Goal: Task Accomplishment & Management: Manage account settings

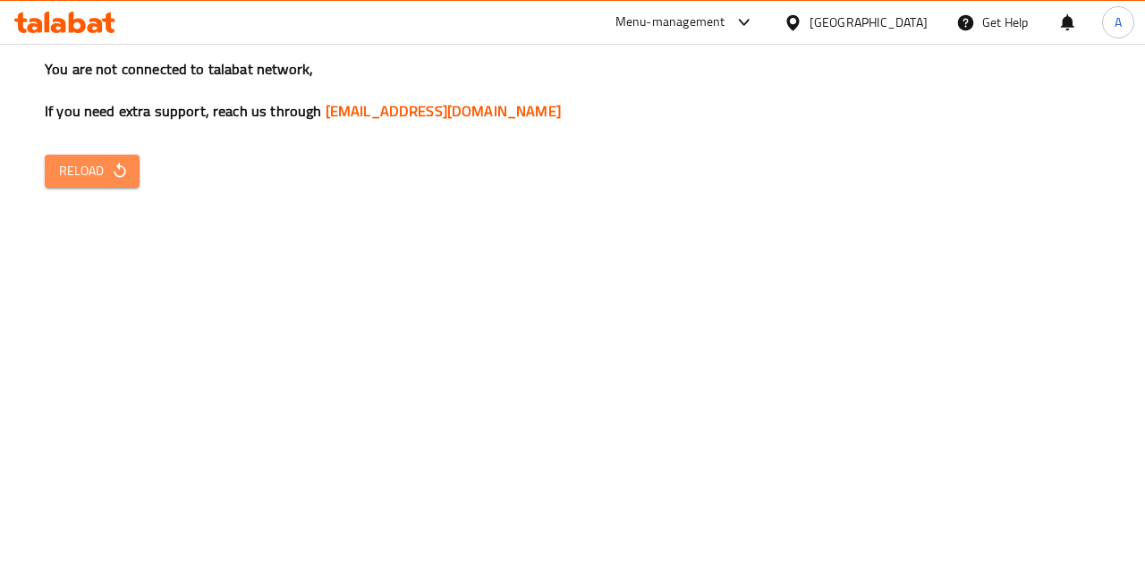
click at [118, 163] on icon "button" at bounding box center [120, 171] width 18 height 18
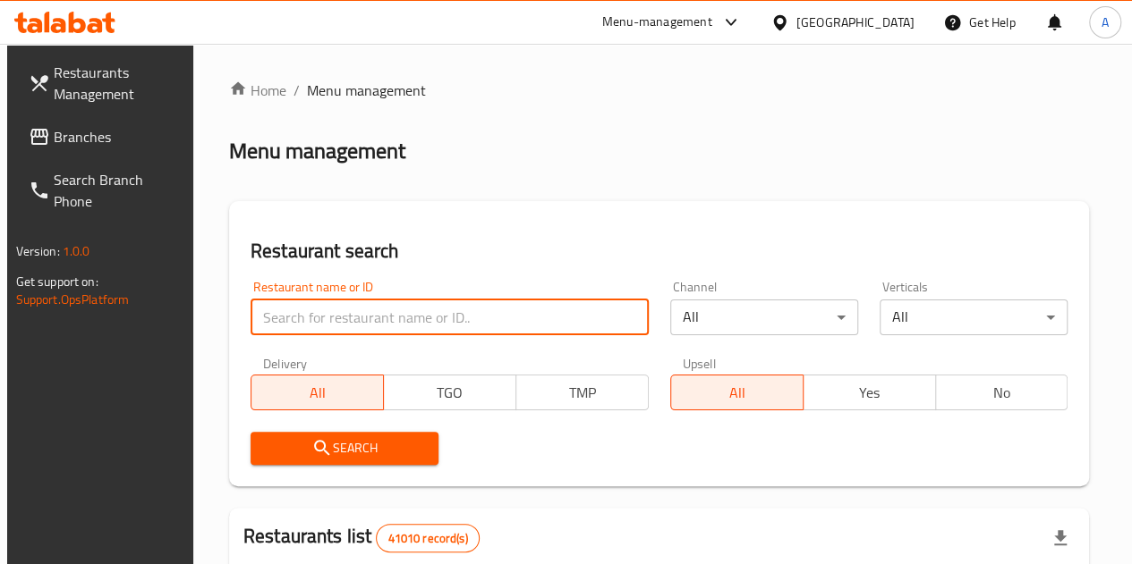
click at [345, 332] on input "search" at bounding box center [449, 318] width 398 height 36
paste input "648283"
type input "648283"
click button "Search" at bounding box center [344, 448] width 188 height 33
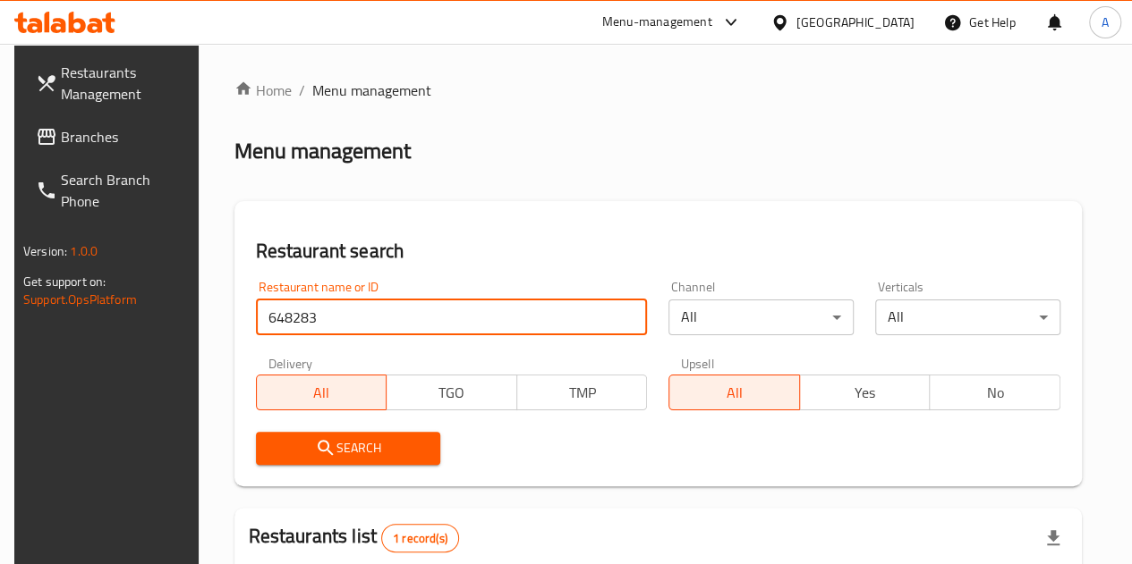
scroll to position [233, 0]
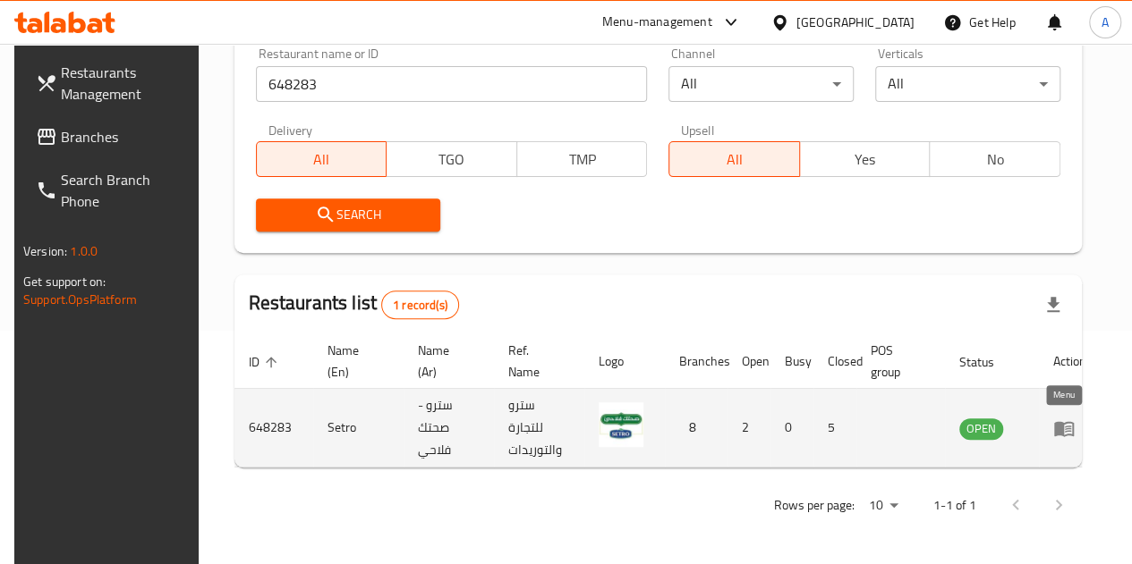
click at [1057, 429] on icon "enhanced table" at bounding box center [1064, 428] width 20 height 15
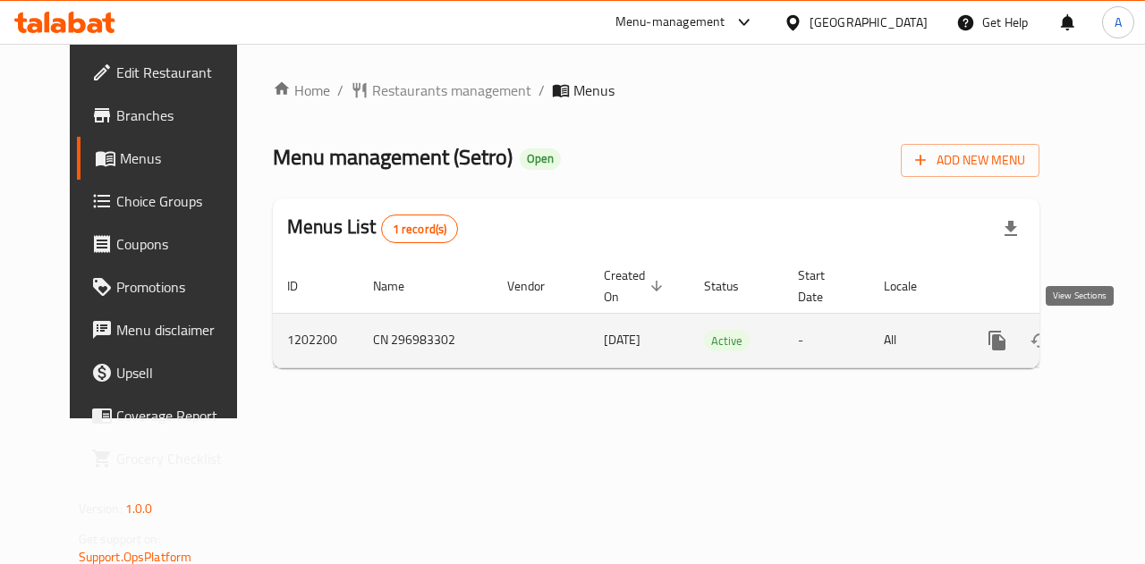
click at [1118, 342] on icon "enhanced table" at bounding box center [1126, 341] width 16 height 16
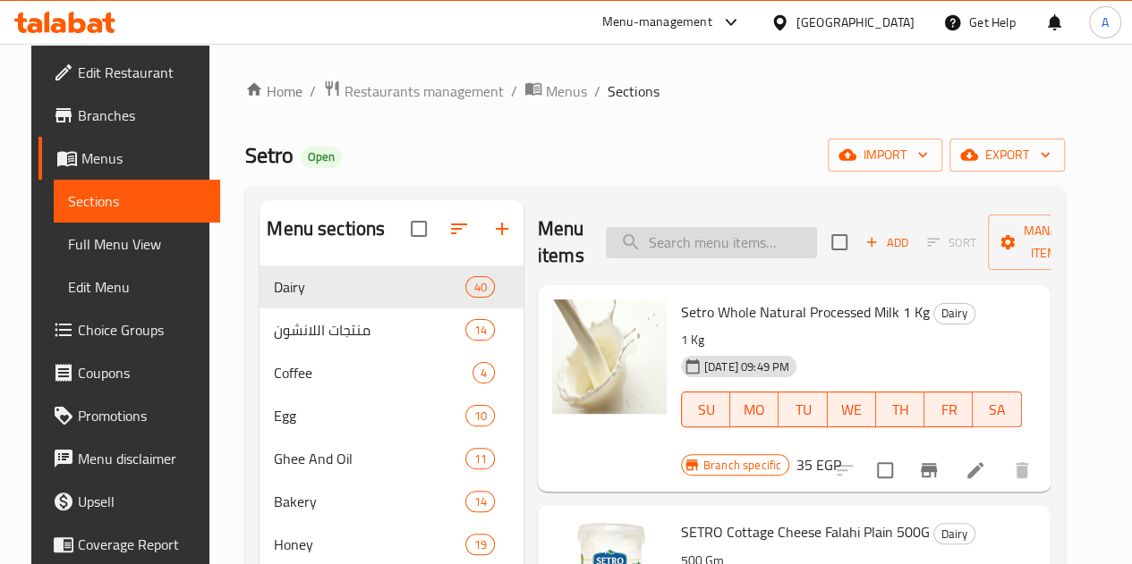
click at [646, 240] on input "search" at bounding box center [711, 242] width 211 height 31
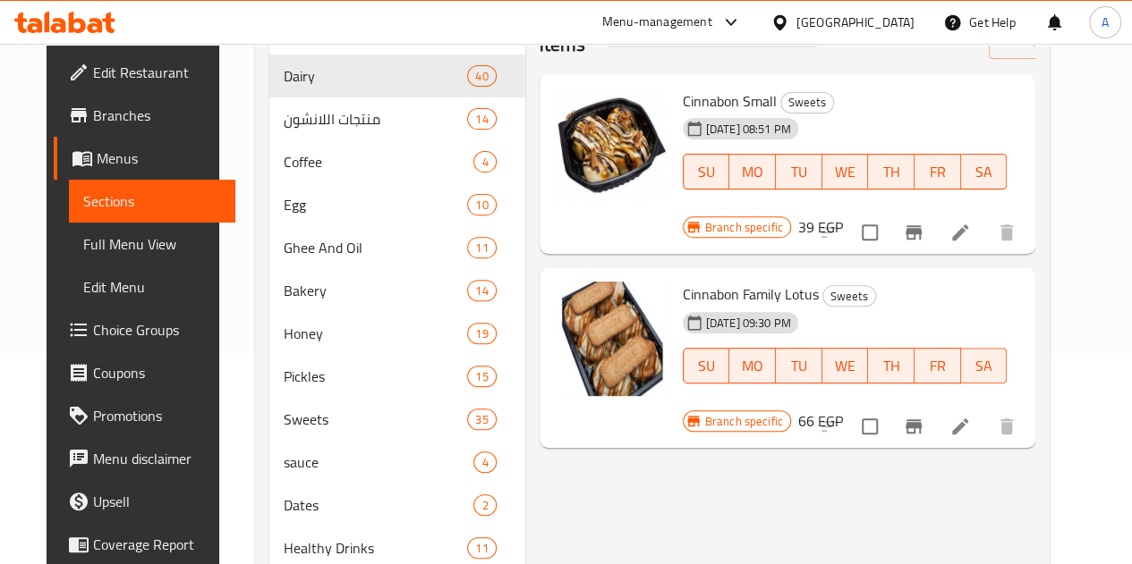
scroll to position [300, 0]
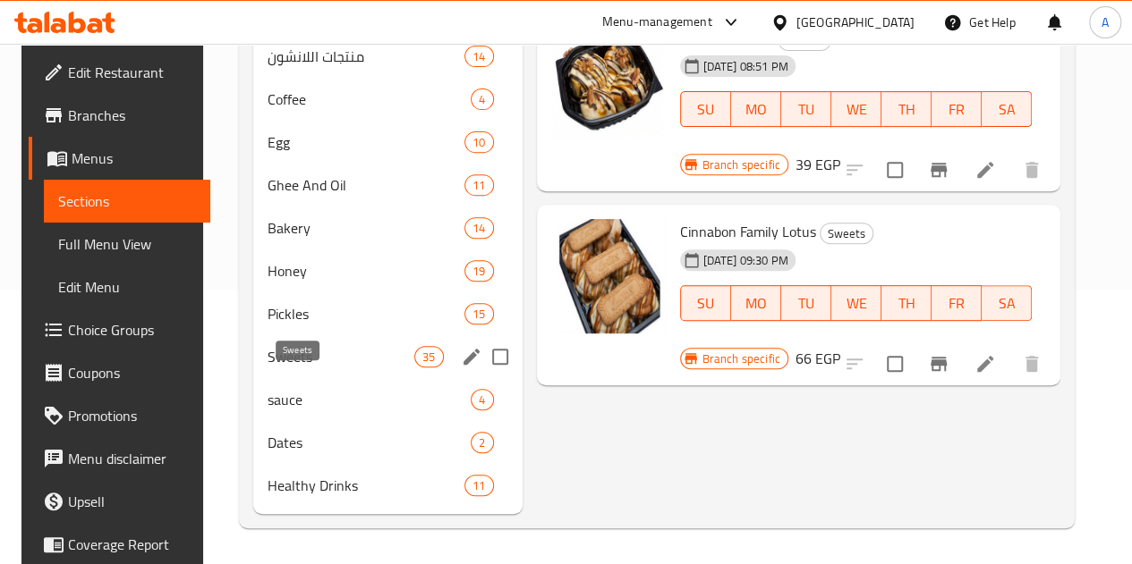
type input "سيناب"
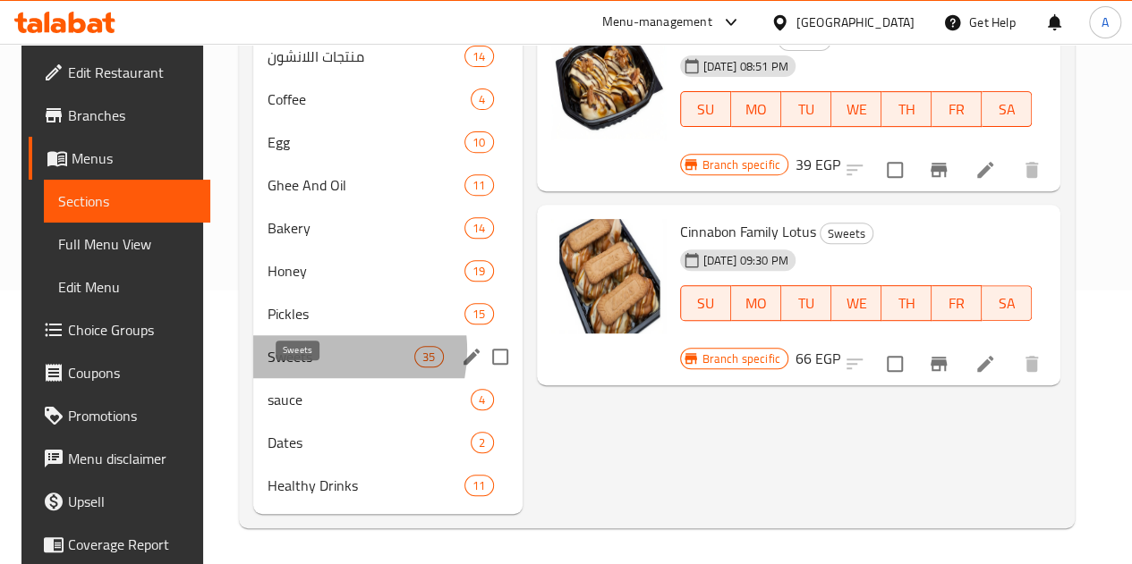
click at [301, 352] on span "Sweets" at bounding box center [341, 356] width 148 height 21
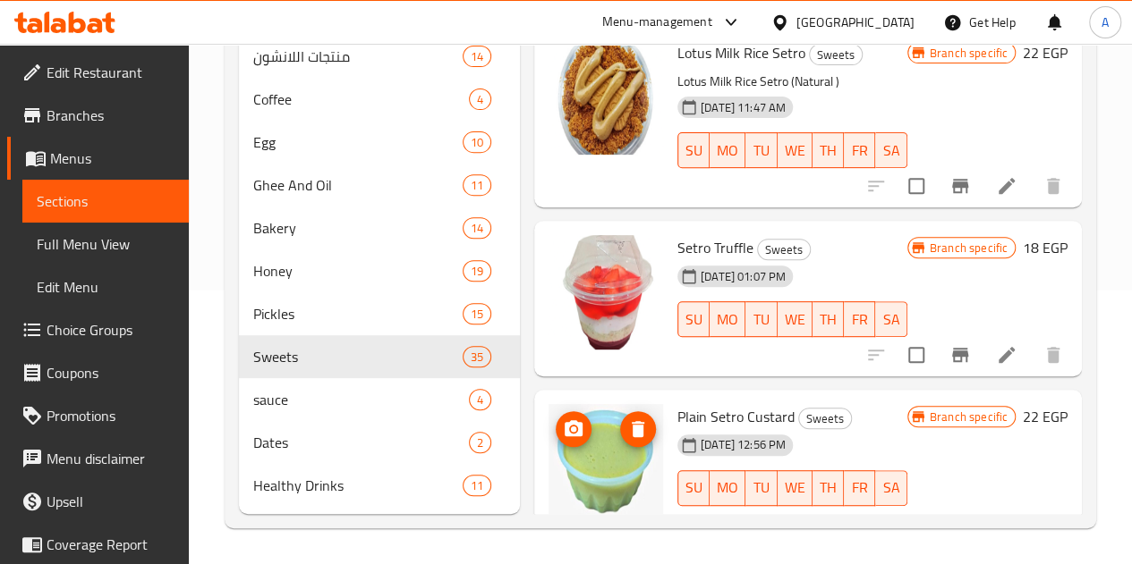
scroll to position [803, 0]
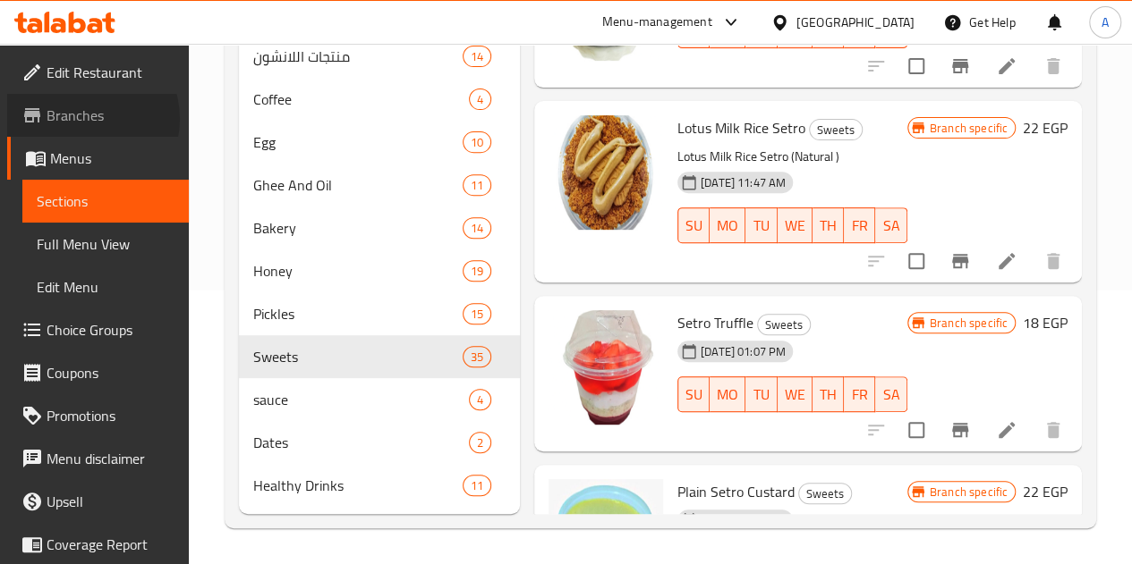
click at [83, 119] on span "Branches" at bounding box center [111, 115] width 128 height 21
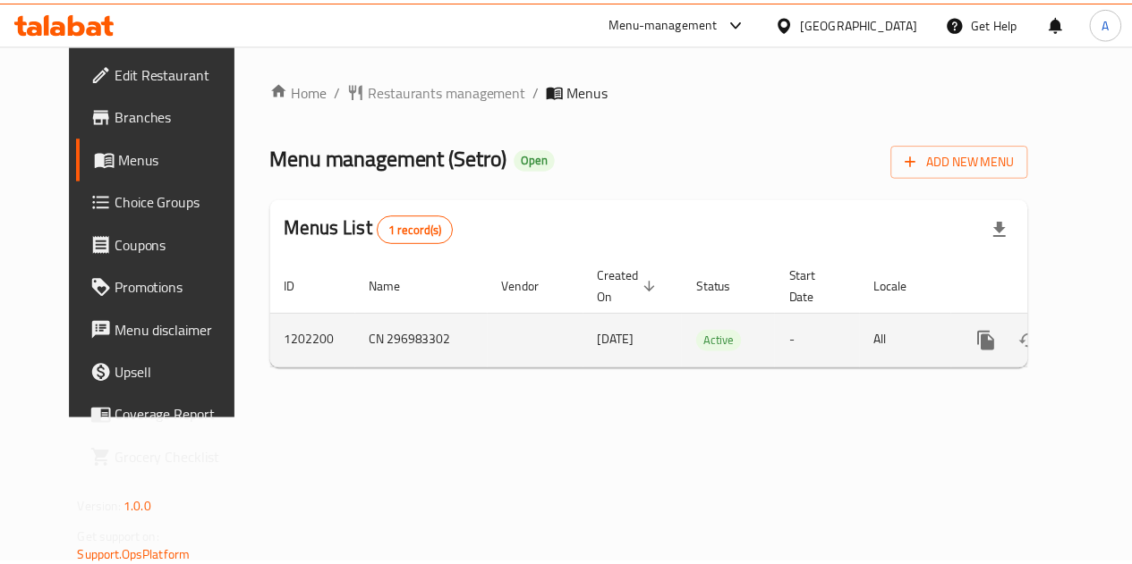
scroll to position [0, 6]
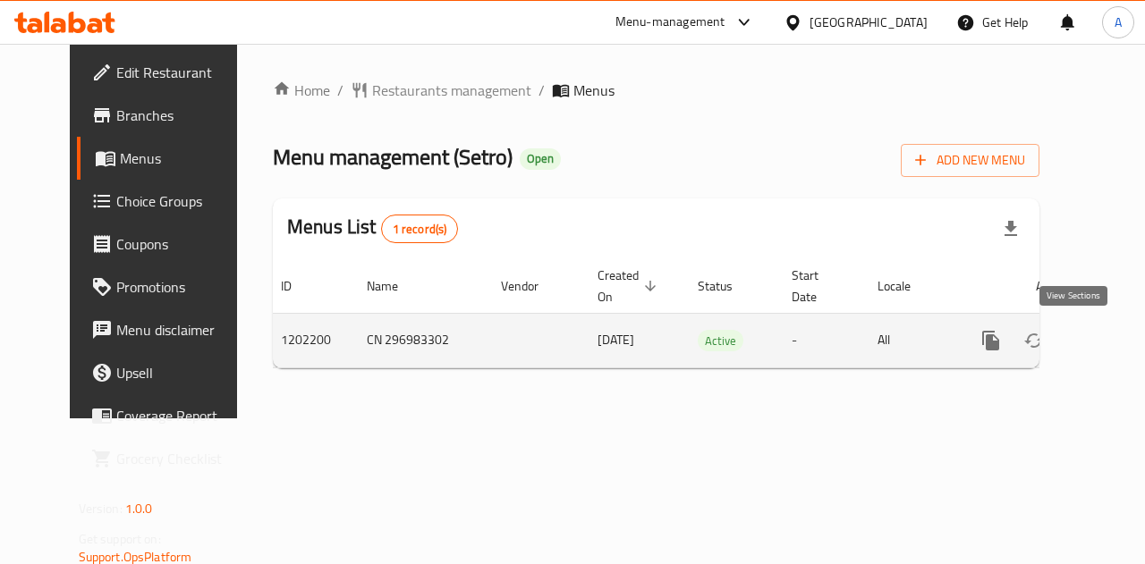
click at [1109, 343] on icon "enhanced table" at bounding box center [1119, 340] width 21 height 21
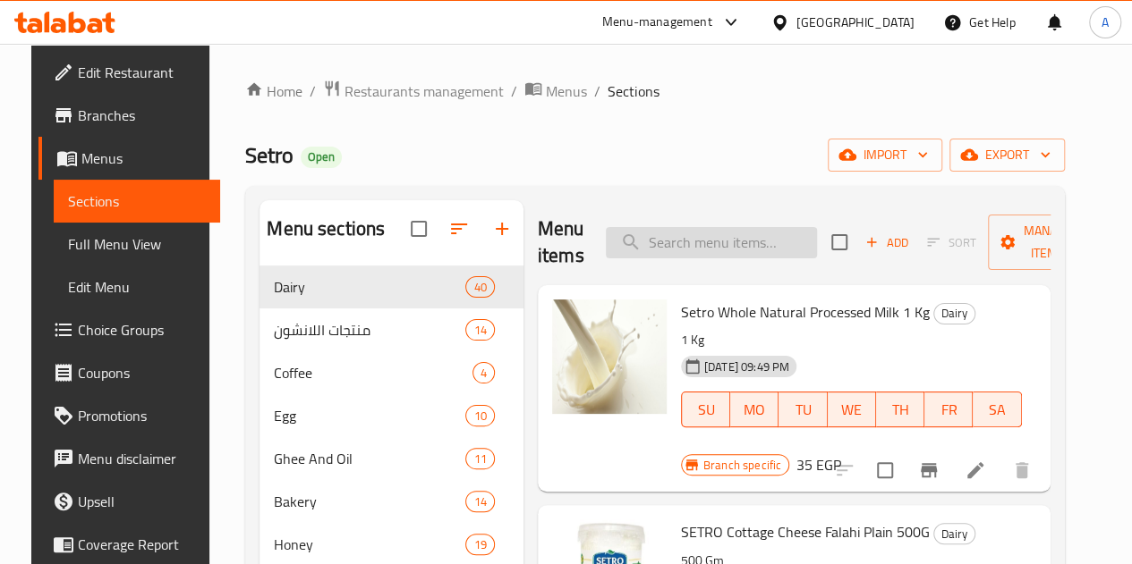
click at [647, 239] on input "search" at bounding box center [711, 242] width 211 height 31
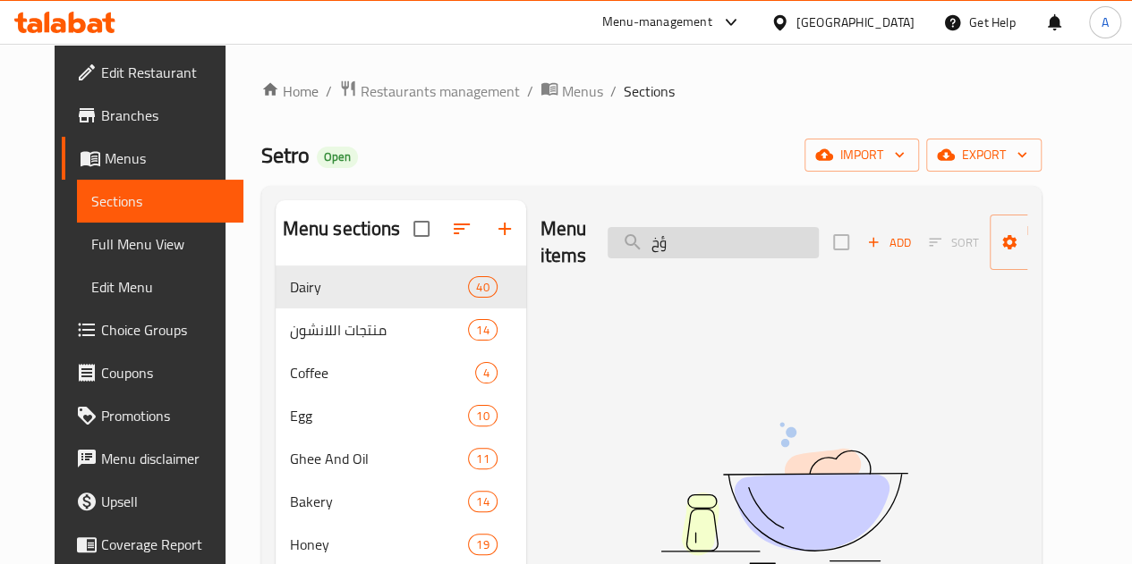
type input "ؤ"
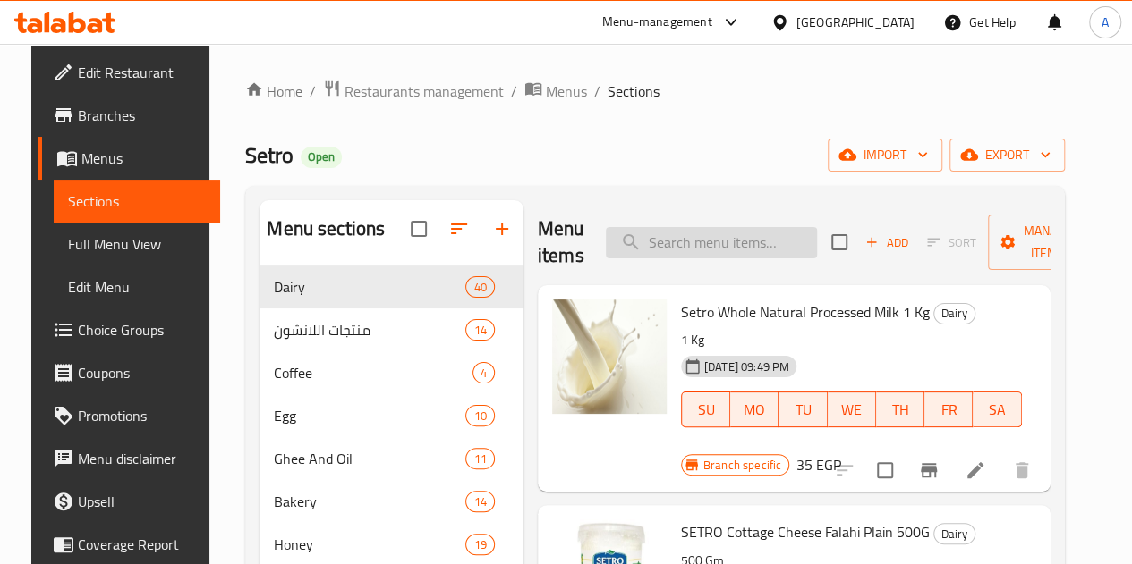
type input "س"
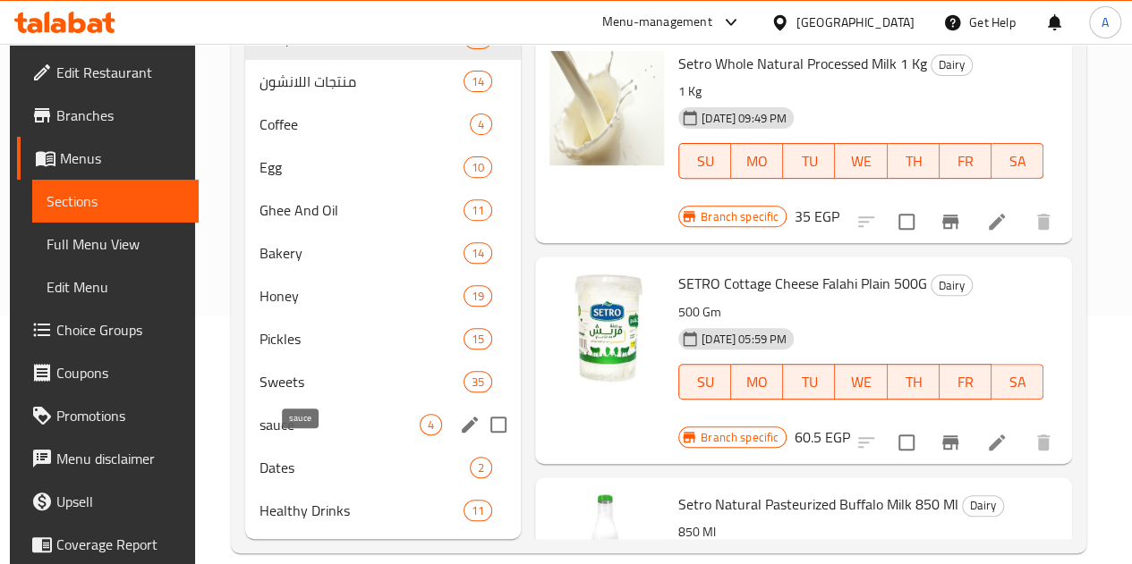
scroll to position [300, 0]
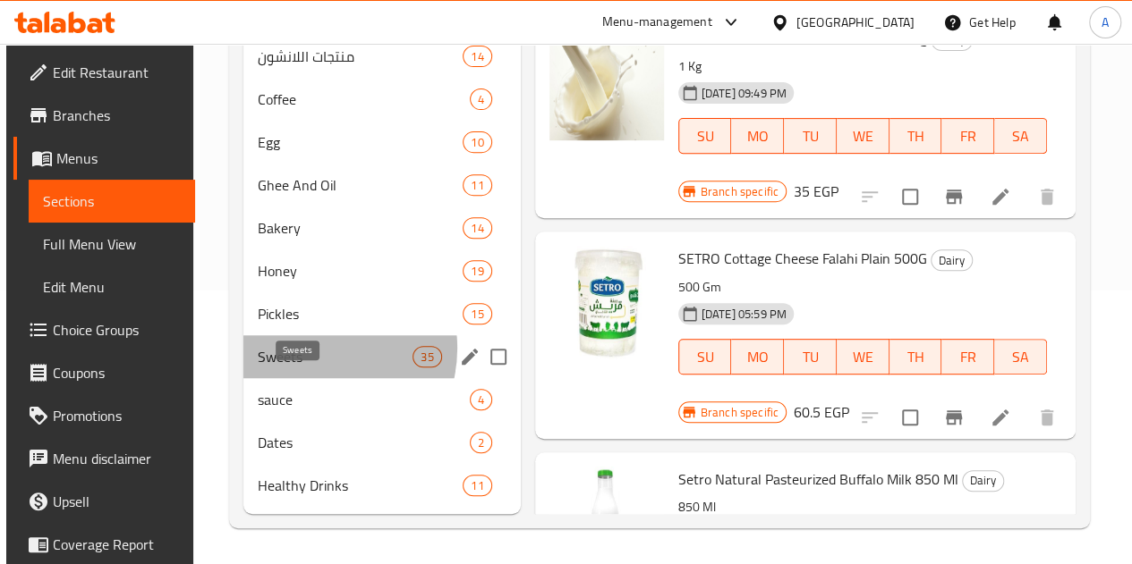
click at [310, 350] on span "Sweets" at bounding box center [336, 356] width 156 height 21
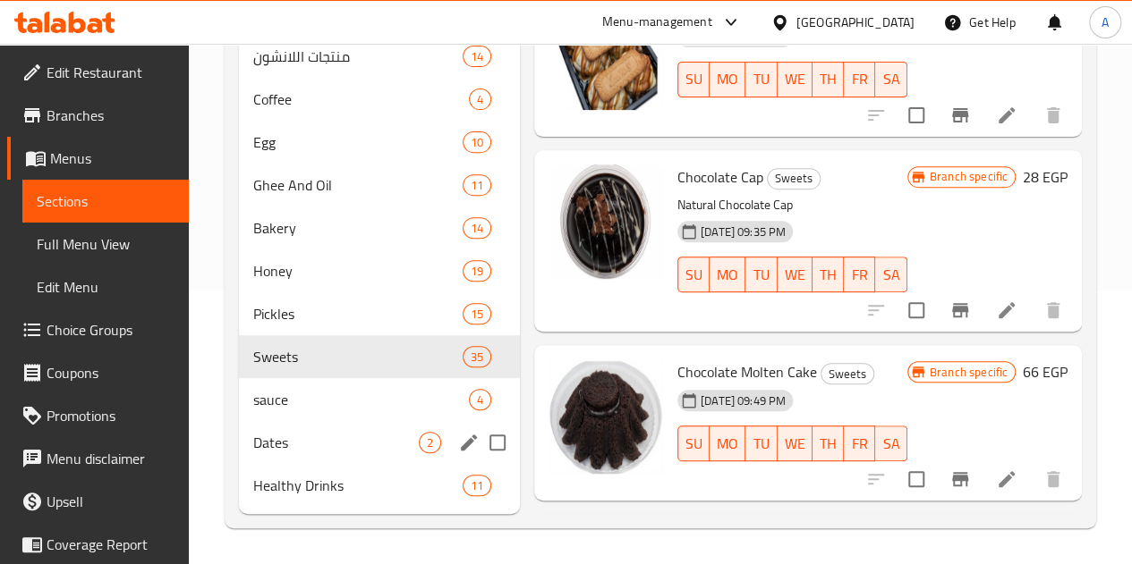
scroll to position [299, 0]
click at [295, 500] on div "Healthy Drinks 11" at bounding box center [379, 485] width 281 height 43
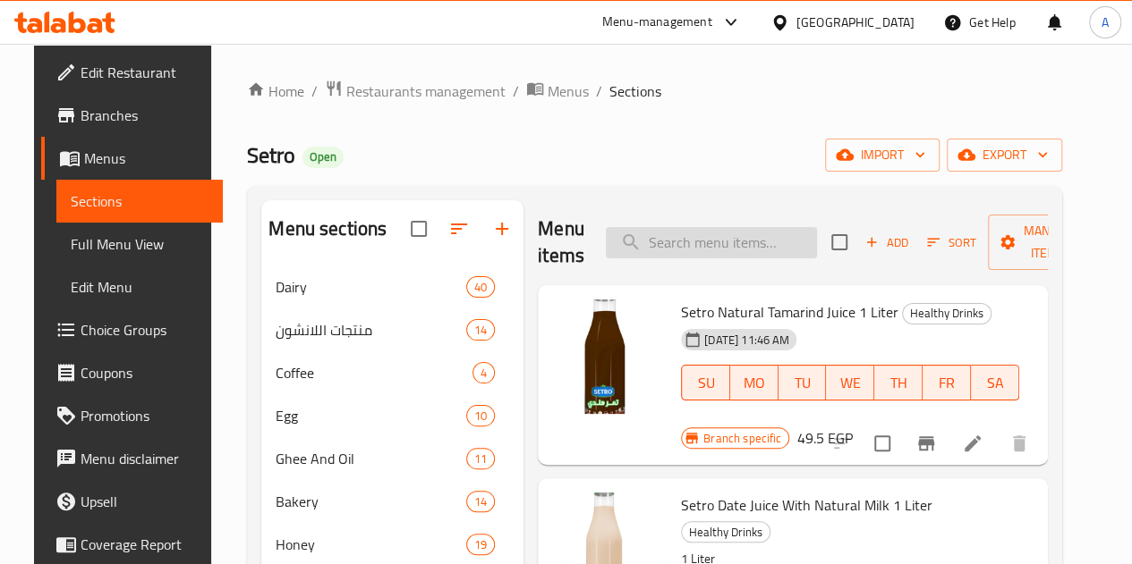
click at [626, 234] on input "search" at bounding box center [711, 242] width 211 height 31
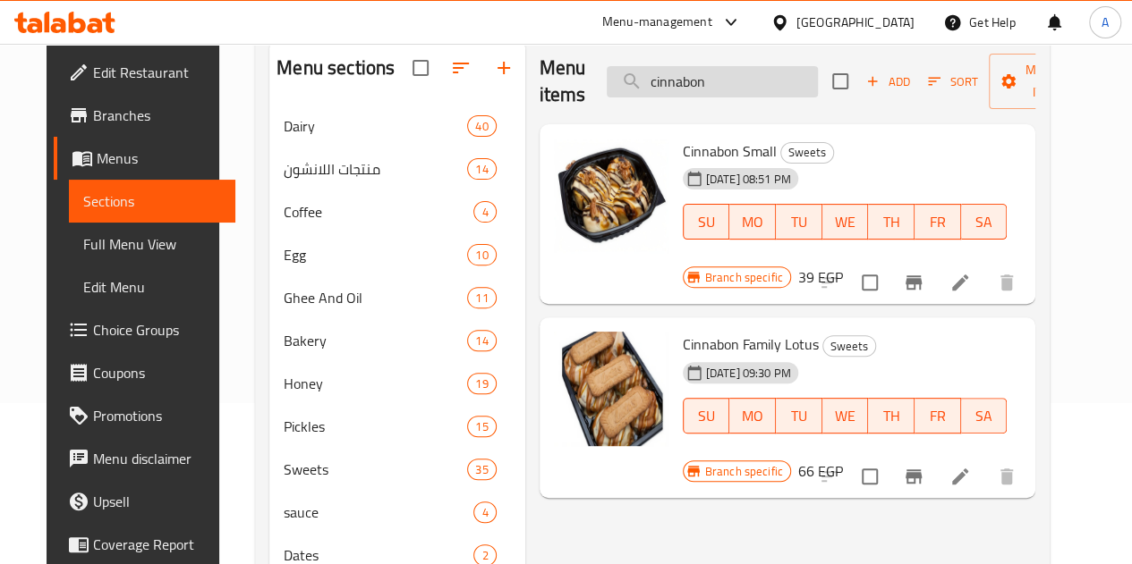
scroll to position [114, 0]
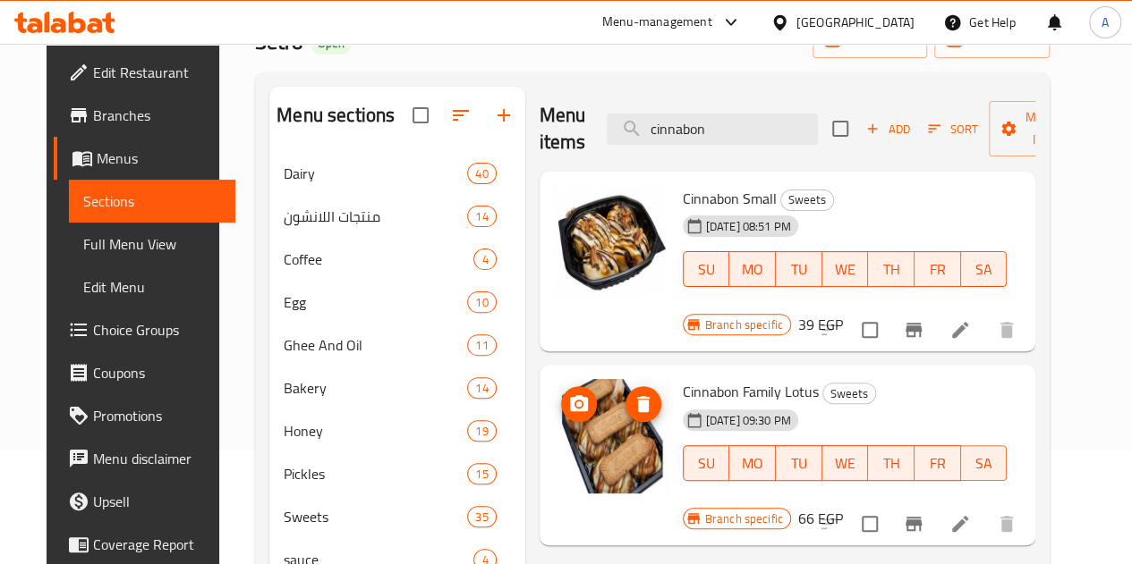
type input "cinnabon"
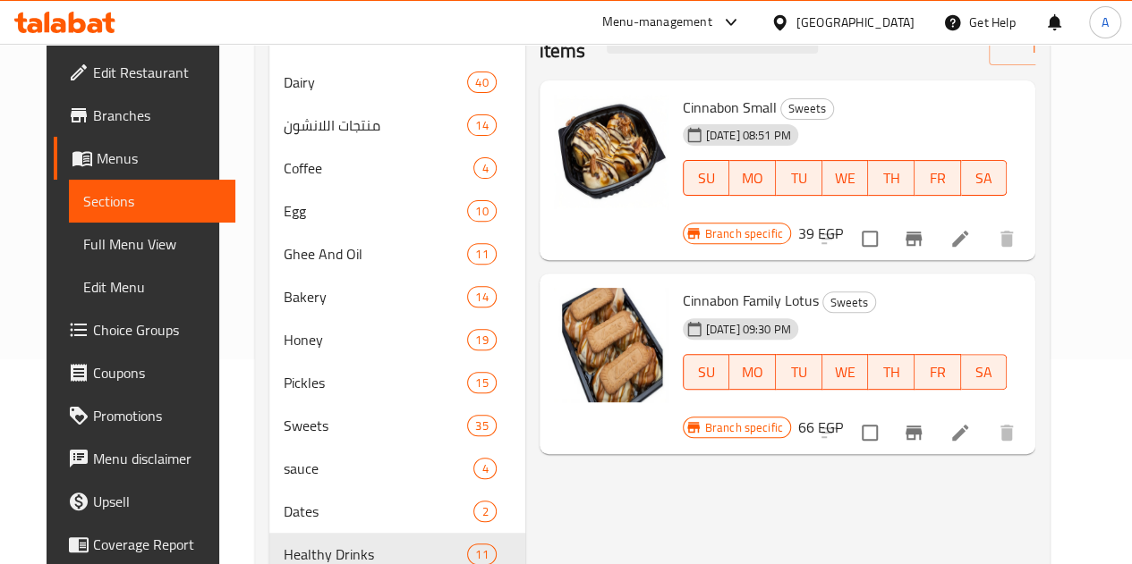
scroll to position [203, 0]
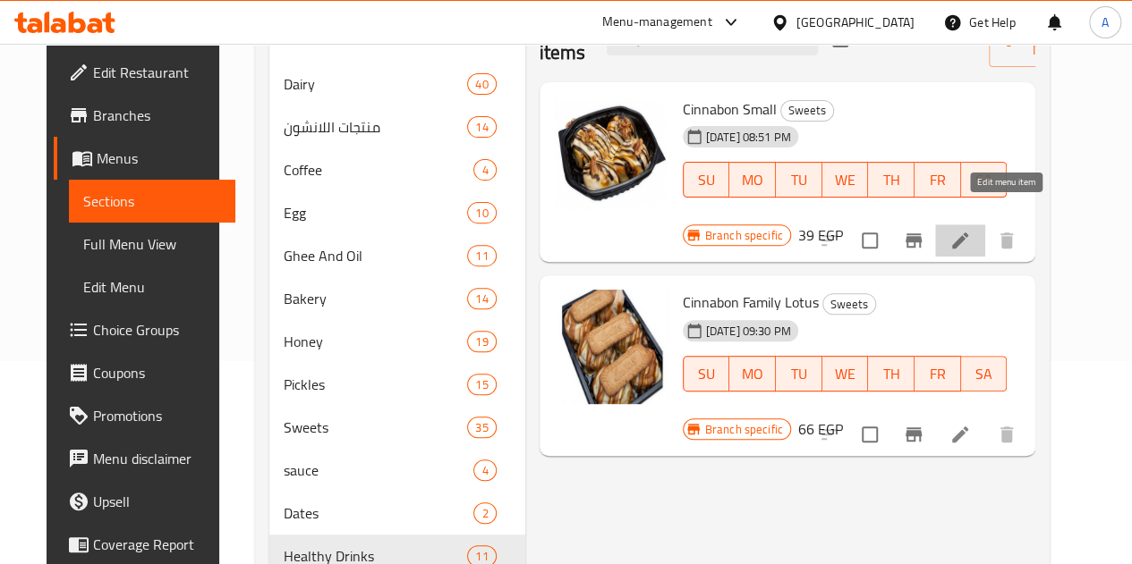
click at [971, 230] on icon at bounding box center [959, 240] width 21 height 21
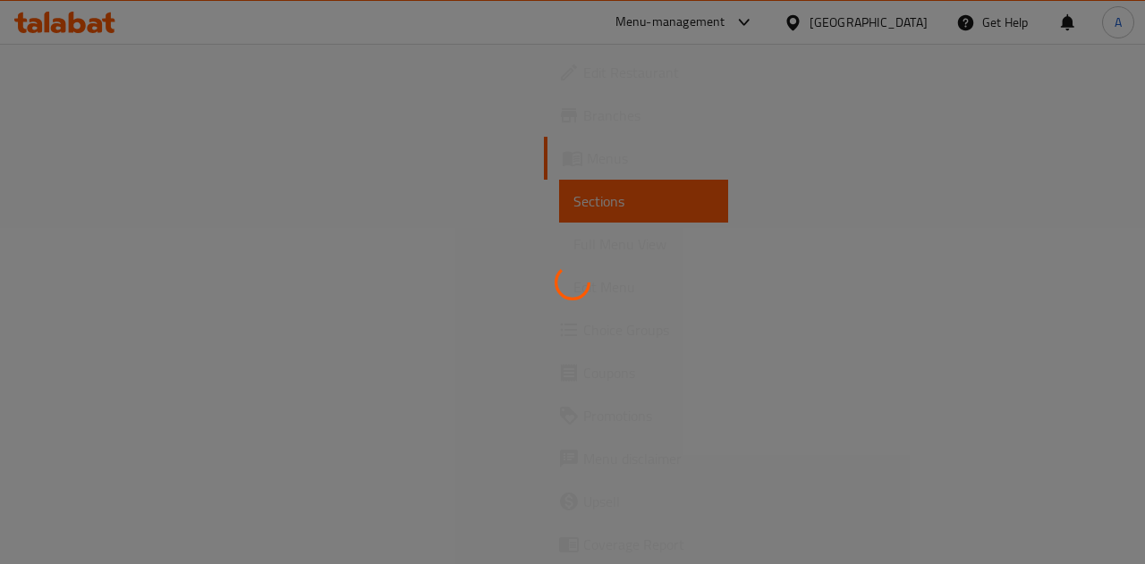
click at [705, 442] on div at bounding box center [572, 282] width 1145 height 564
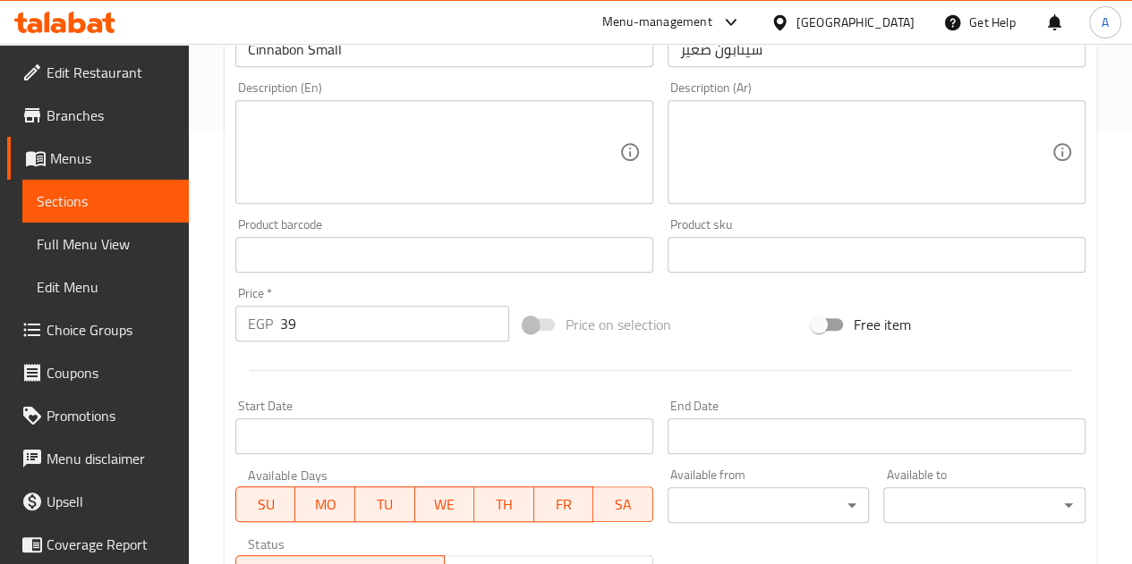
scroll to position [435, 0]
click at [111, 108] on span "Branches" at bounding box center [111, 115] width 128 height 21
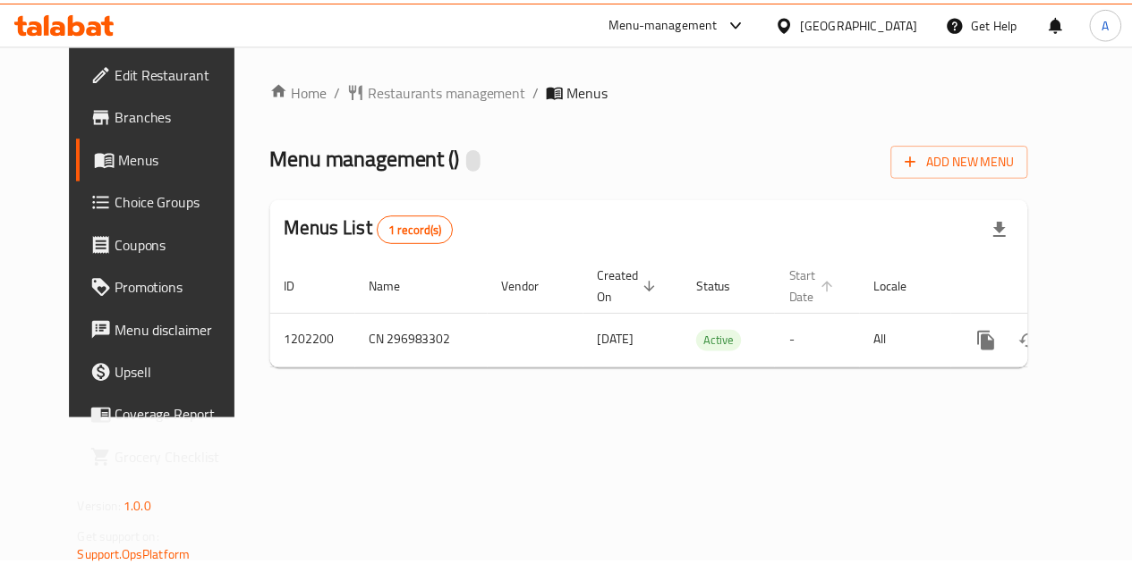
scroll to position [0, 6]
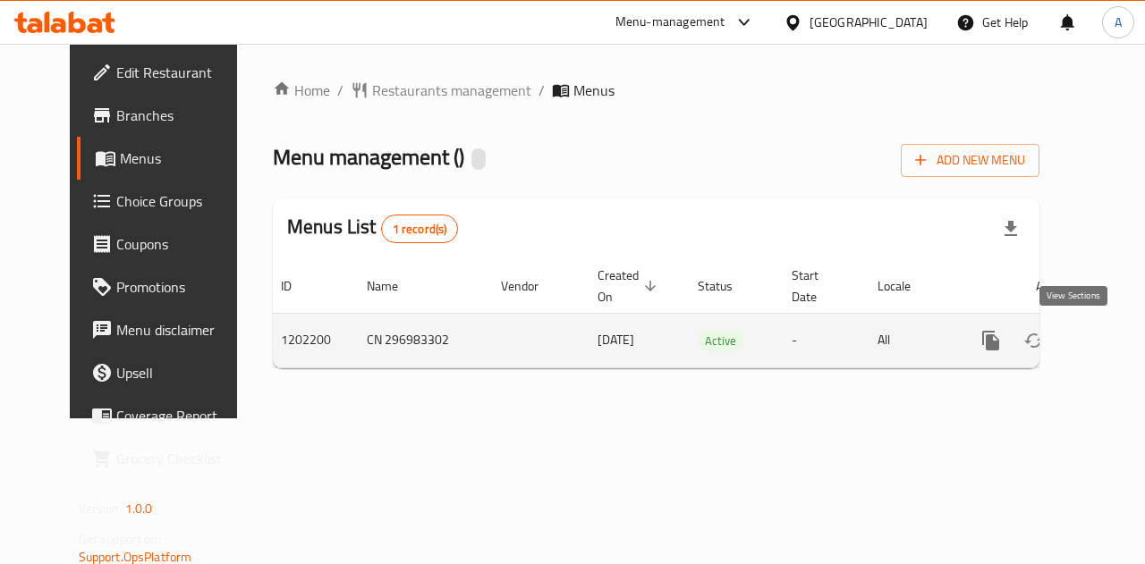
click at [1109, 337] on icon "enhanced table" at bounding box center [1119, 340] width 21 height 21
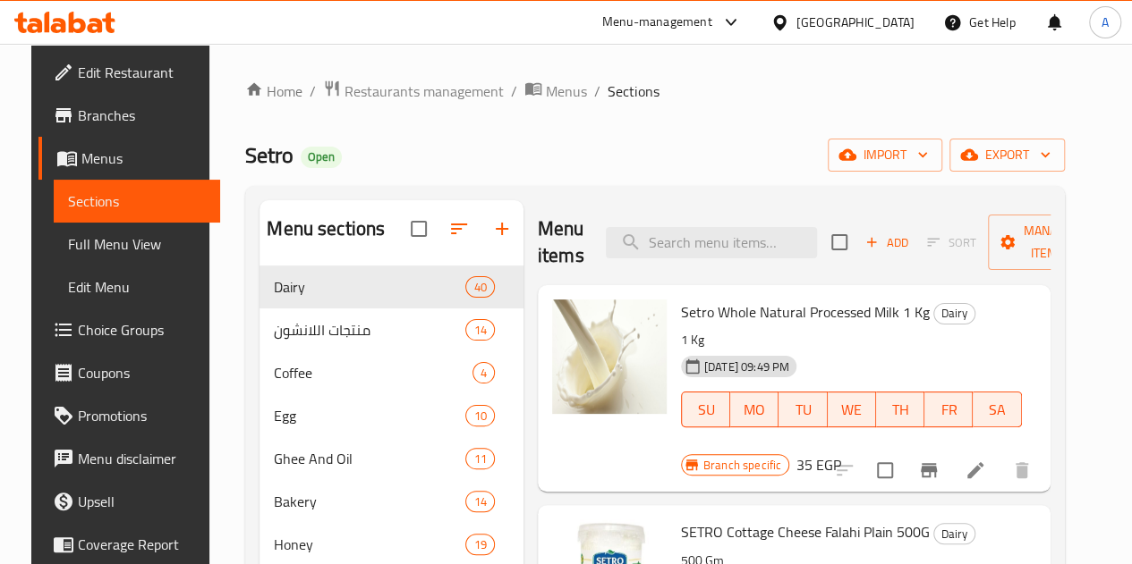
click at [607, 233] on input "search" at bounding box center [711, 242] width 211 height 31
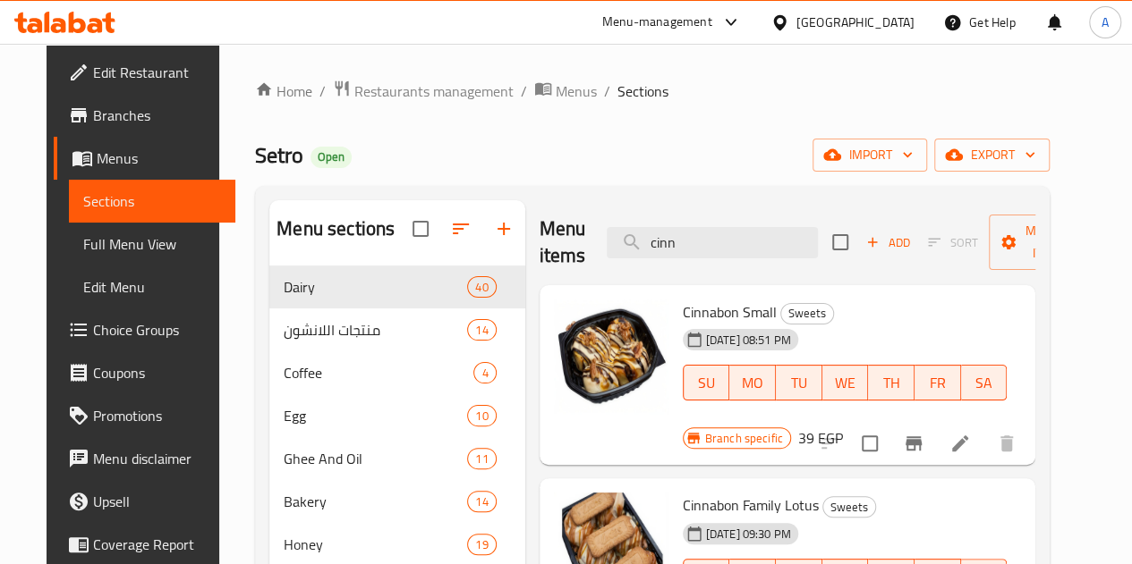
scroll to position [27, 0]
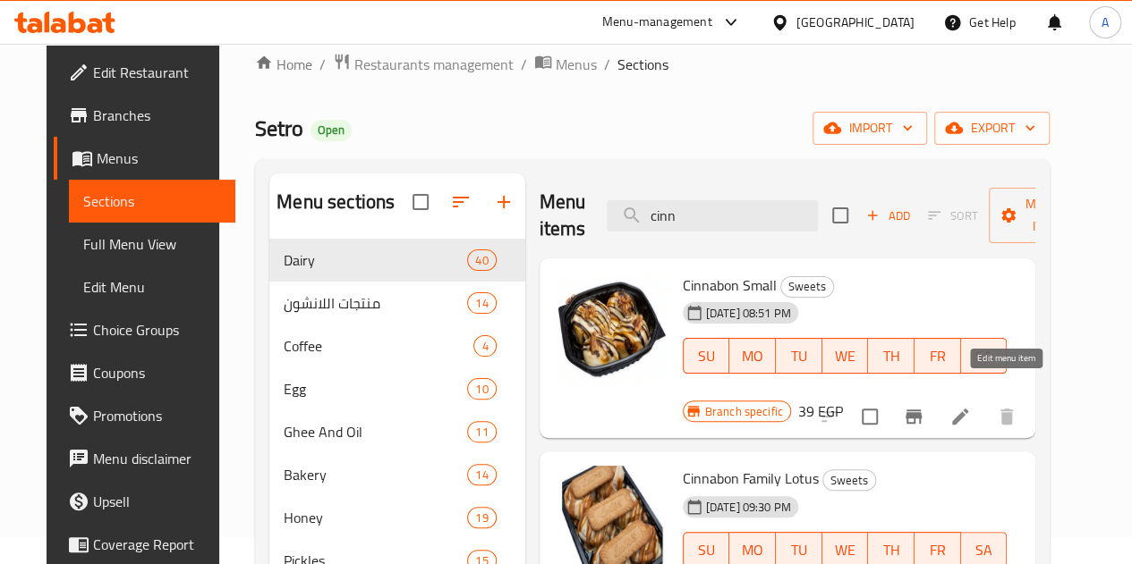
type input "cinn"
click at [971, 406] on icon at bounding box center [959, 416] width 21 height 21
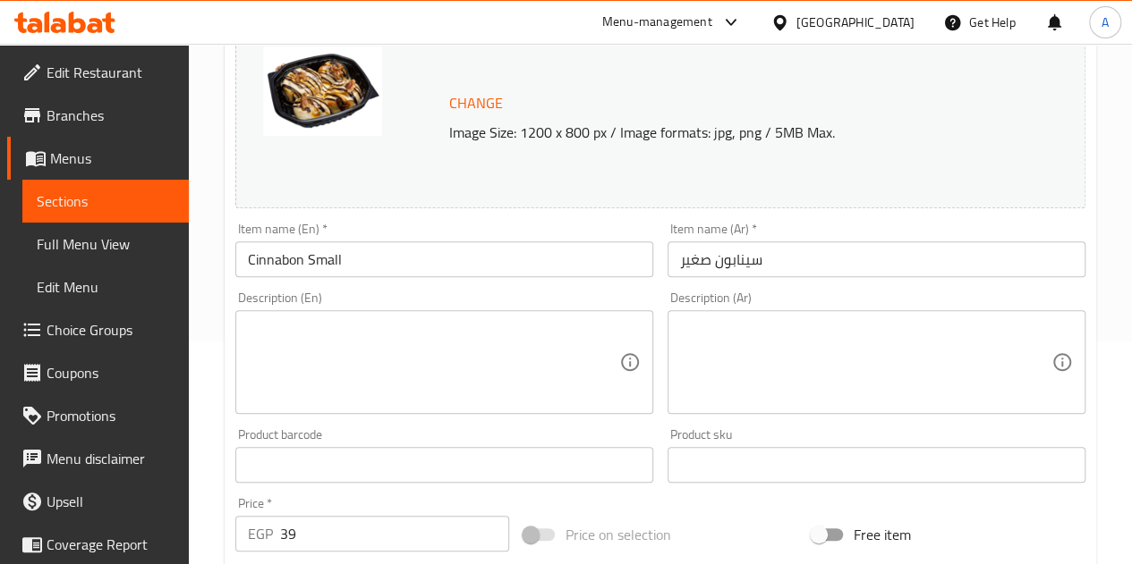
scroll to position [224, 0]
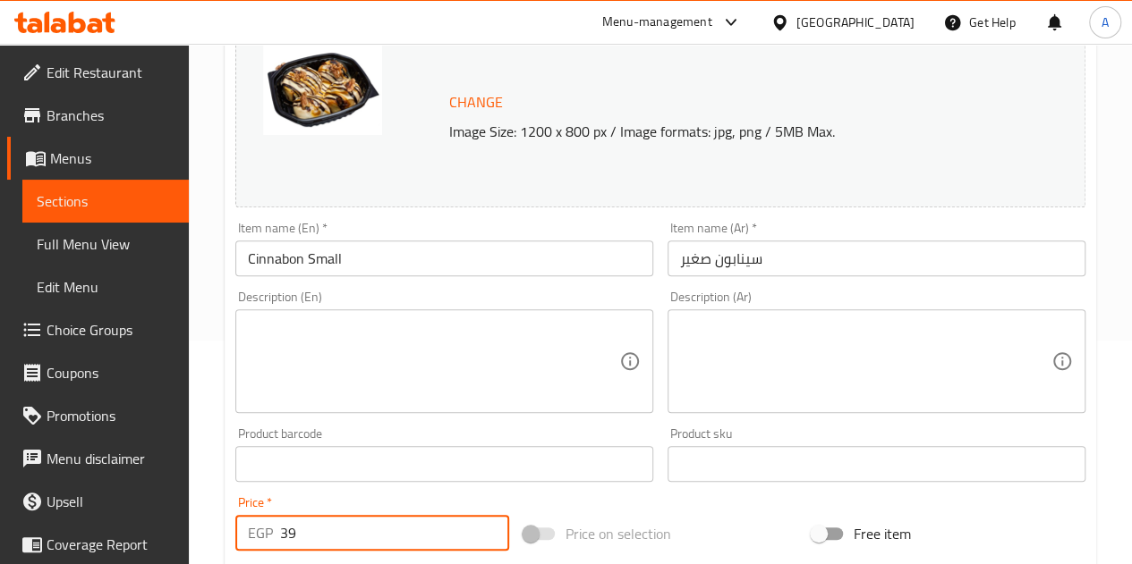
click at [339, 538] on input "39" at bounding box center [394, 533] width 229 height 36
type input "3"
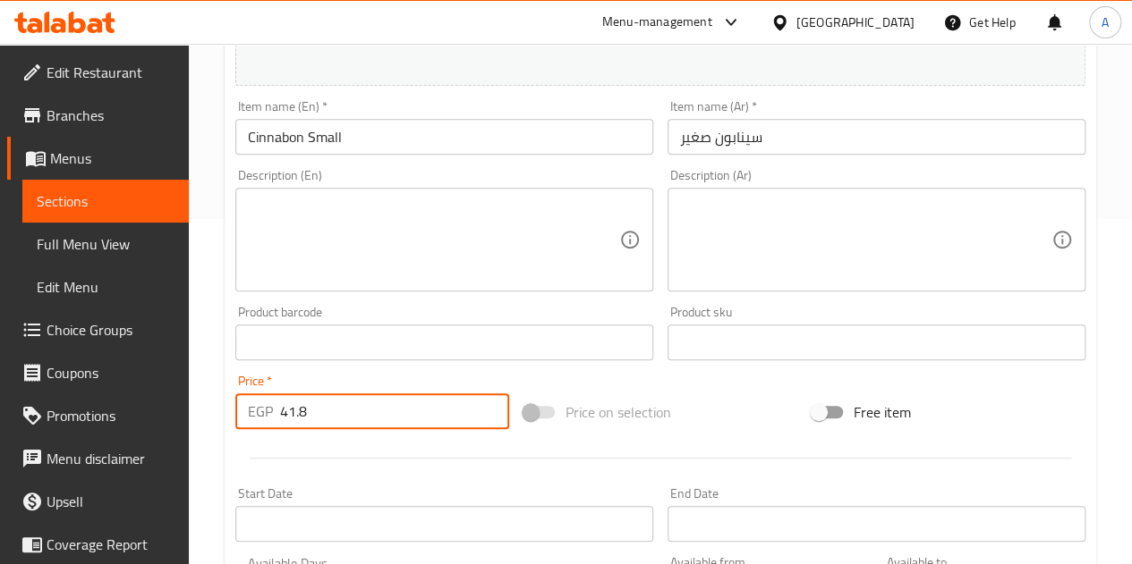
scroll to position [347, 0]
type input "41.8"
click at [410, 460] on div at bounding box center [660, 457] width 864 height 44
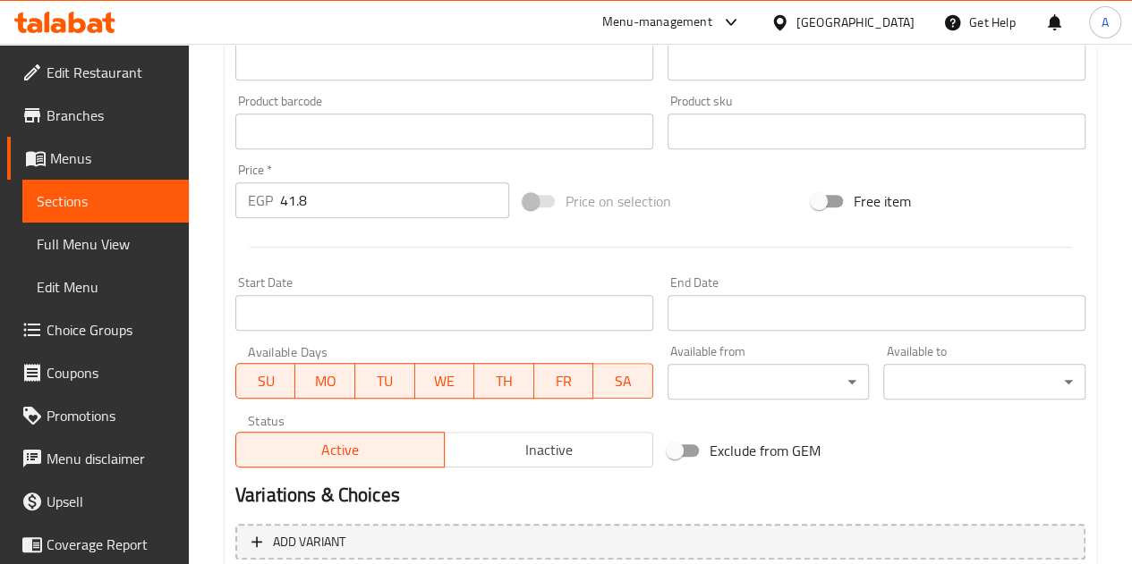
scroll to position [726, 0]
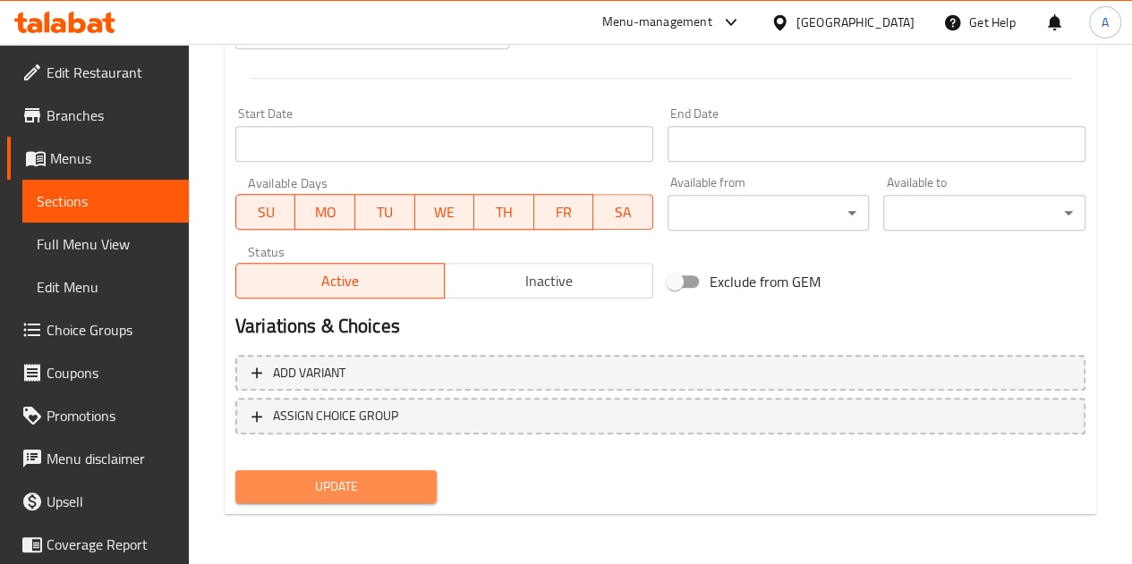
click at [333, 478] on span "Update" at bounding box center [337, 487] width 174 height 22
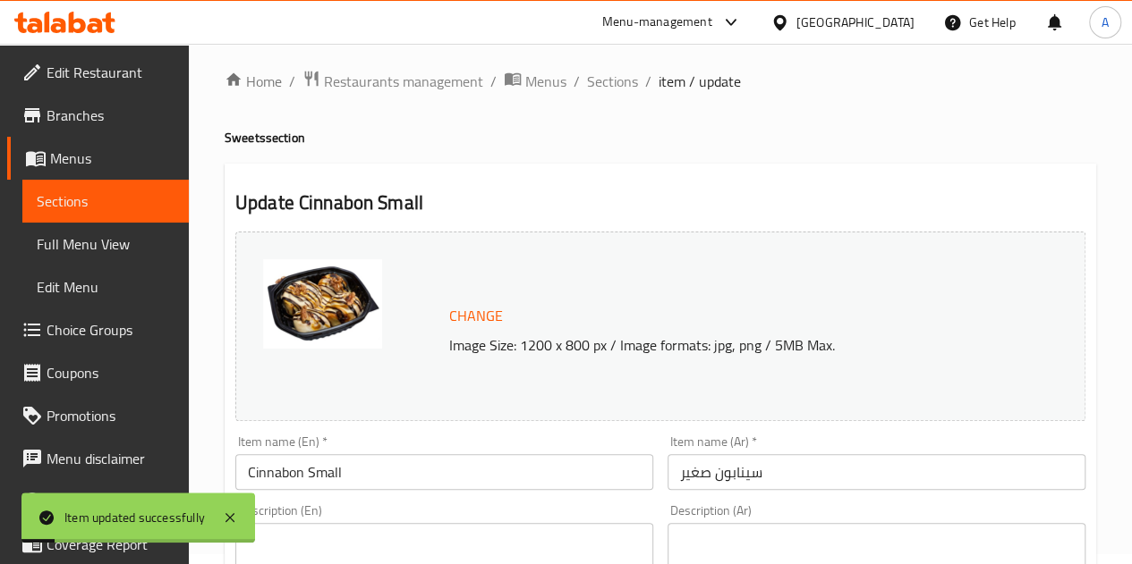
scroll to position [0, 0]
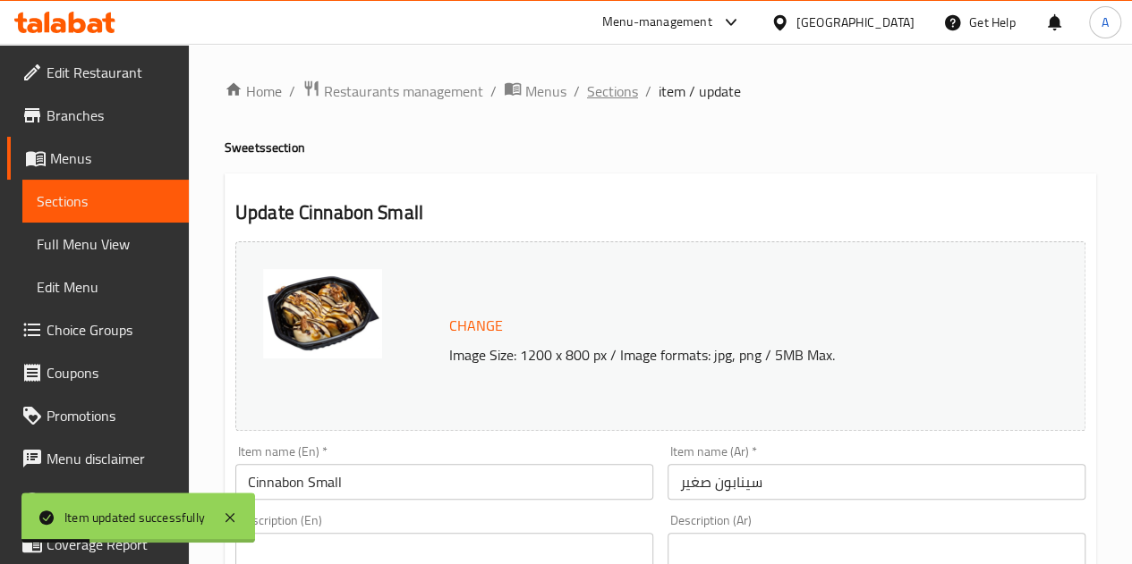
click at [610, 90] on span "Sections" at bounding box center [612, 91] width 51 height 21
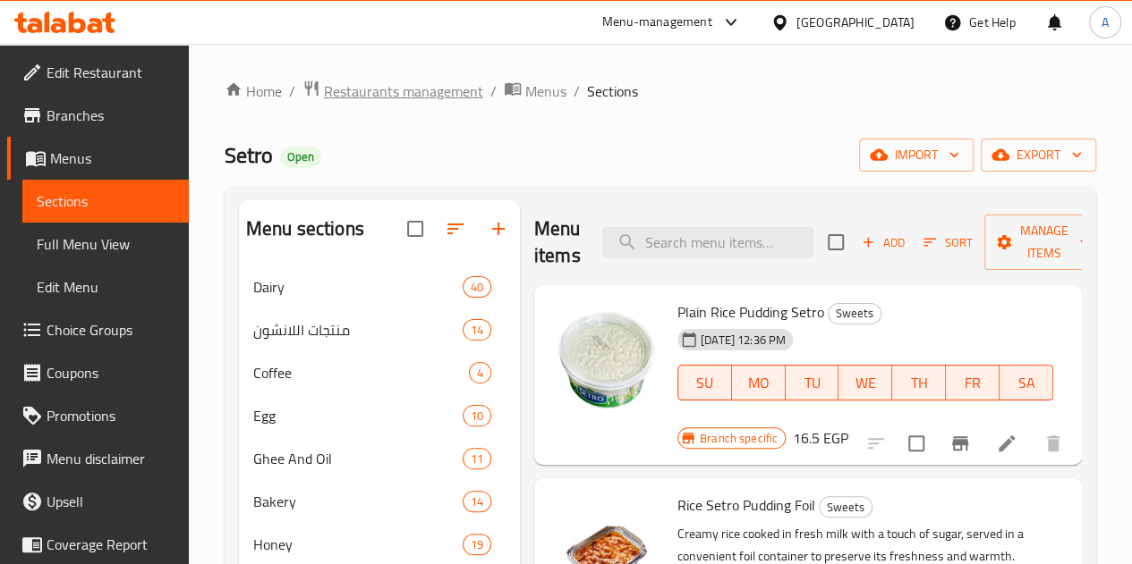
click at [462, 84] on span "Restaurants management" at bounding box center [403, 91] width 159 height 21
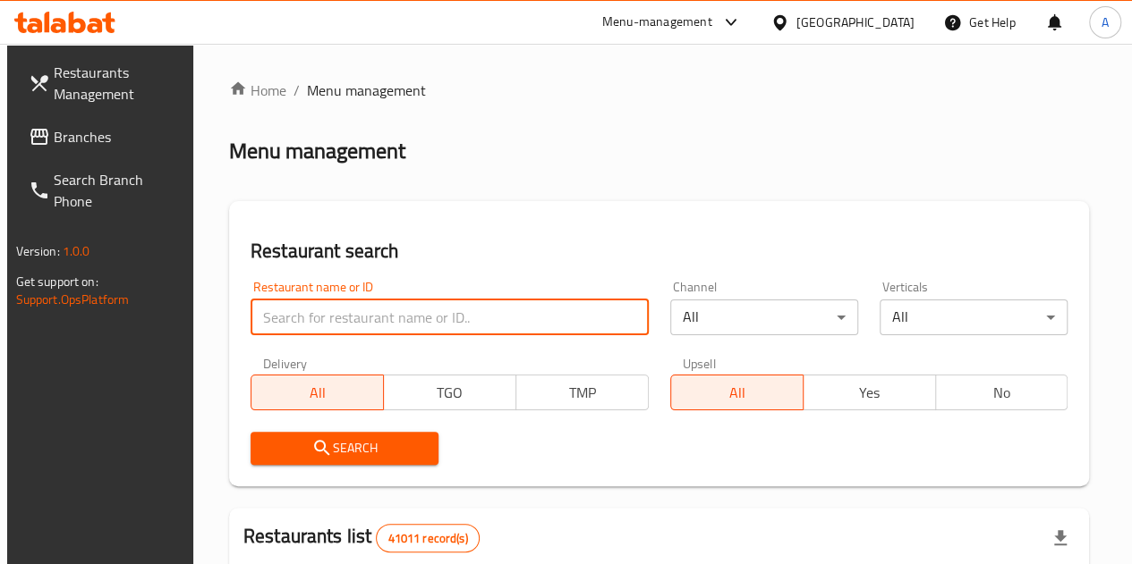
click at [272, 314] on input "search" at bounding box center [449, 318] width 398 height 36
paste input "648283"
type input "648283"
click button "Search" at bounding box center [344, 448] width 188 height 33
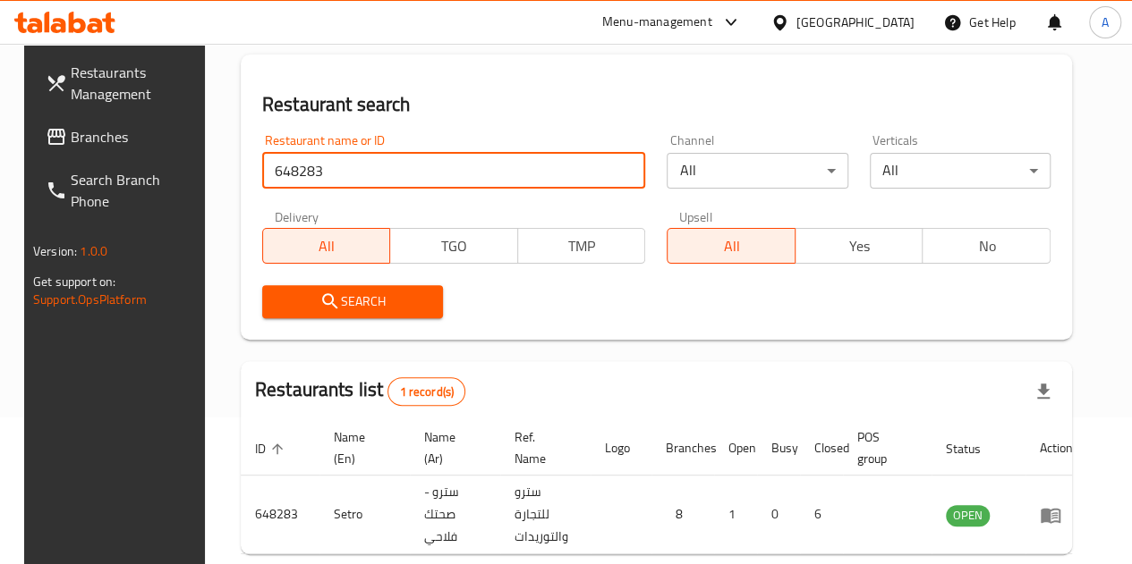
scroll to position [233, 0]
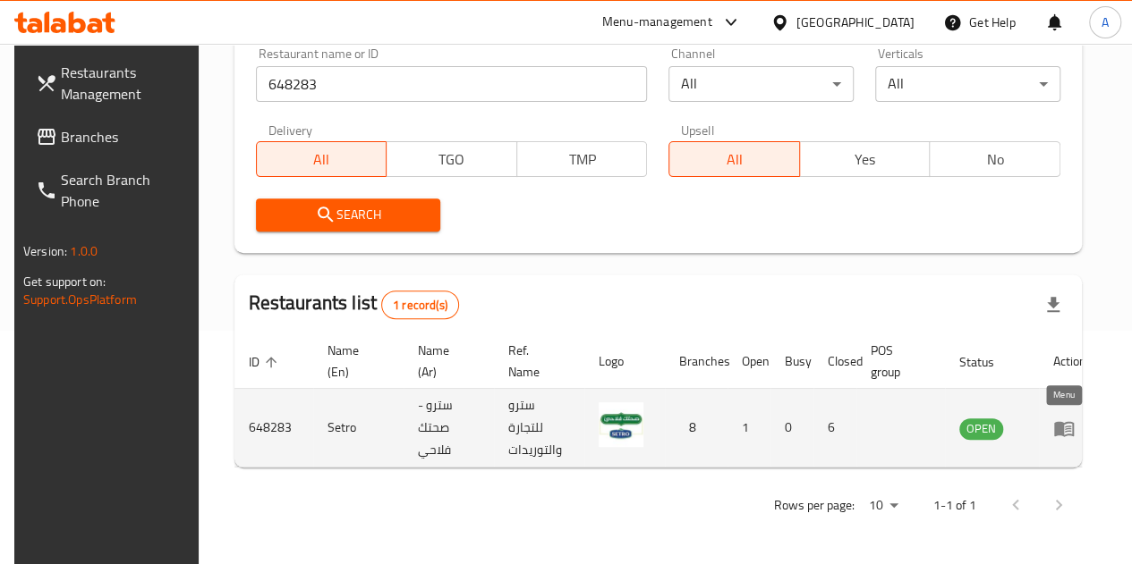
click at [1056, 432] on icon "enhanced table" at bounding box center [1064, 428] width 20 height 15
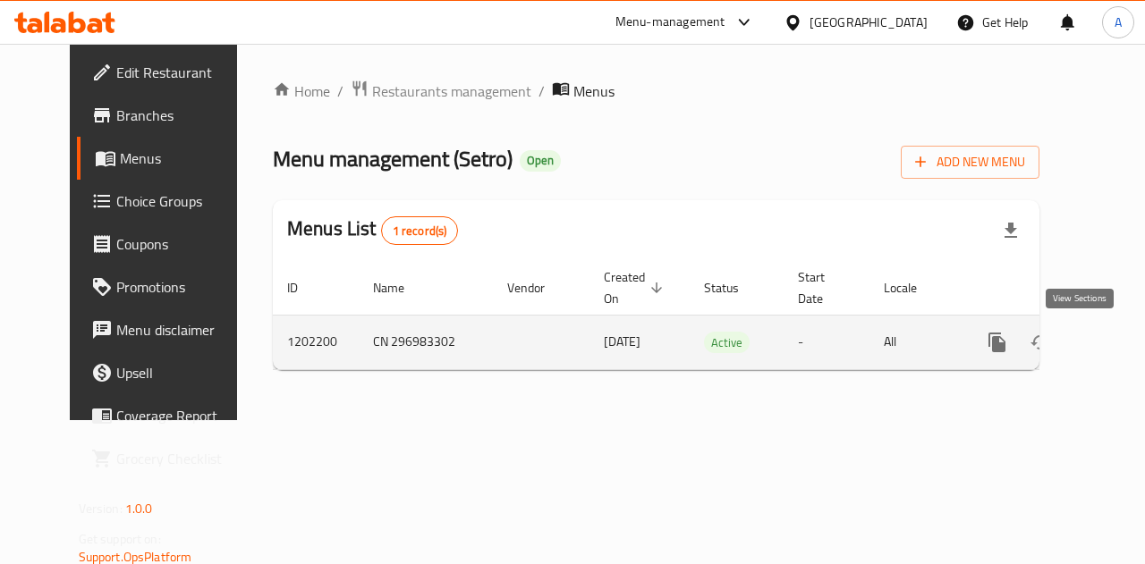
click at [1105, 353] on link "enhanced table" at bounding box center [1126, 342] width 43 height 43
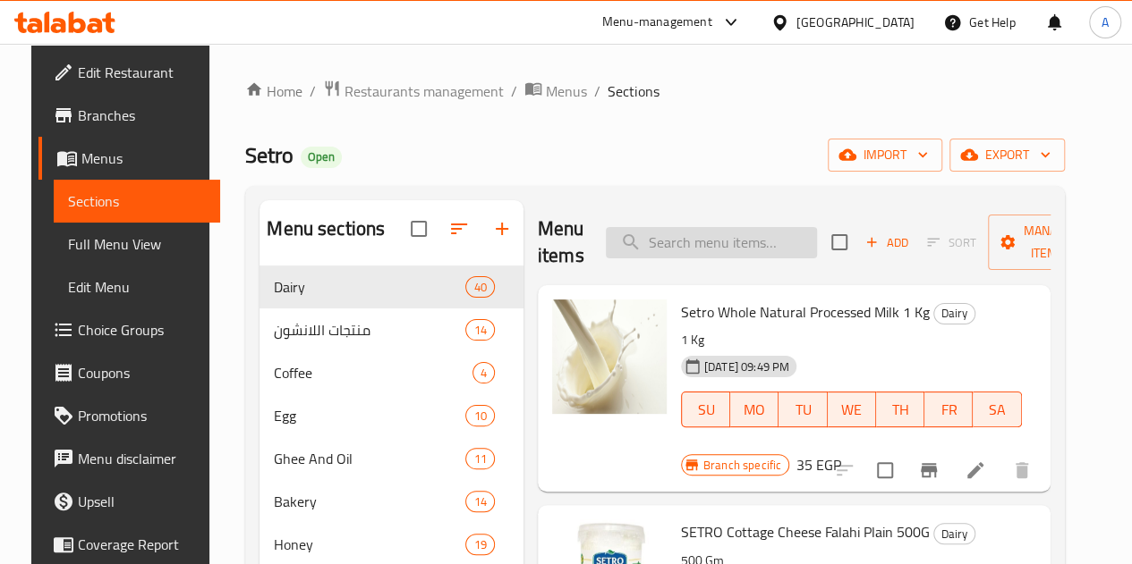
click at [641, 248] on input "search" at bounding box center [711, 242] width 211 height 31
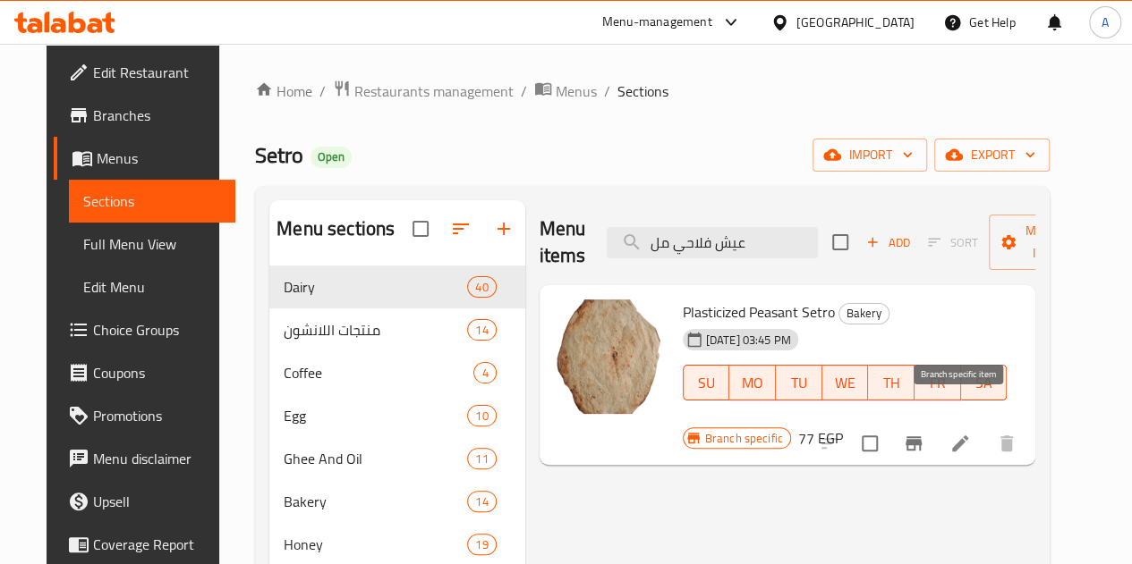
type input "عيش فلاحي مل"
click at [924, 433] on icon "Branch-specific-item" at bounding box center [913, 443] width 21 height 21
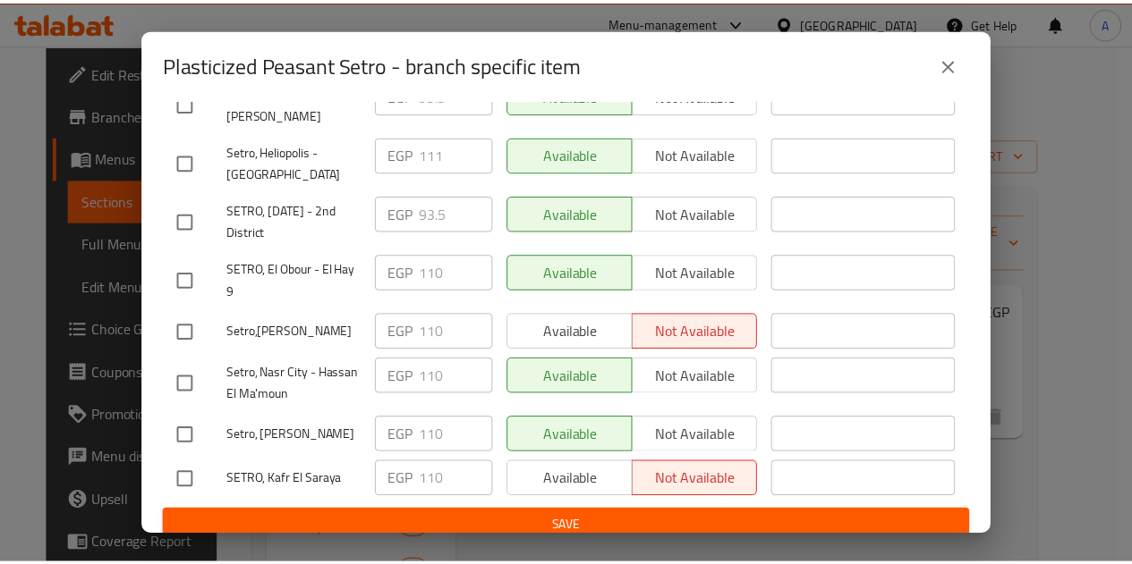
scroll to position [365, 0]
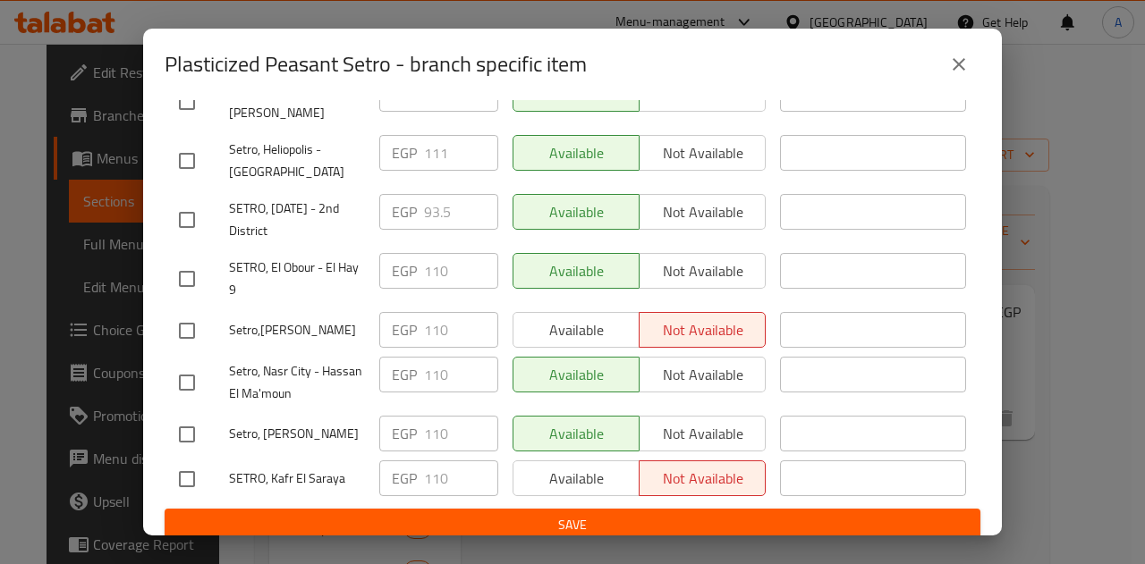
click at [186, 201] on input "checkbox" at bounding box center [187, 220] width 38 height 38
checkbox input "true"
drag, startPoint x: 460, startPoint y: 191, endPoint x: 411, endPoint y: 192, distance: 49.2
click at [411, 194] on div "EGP 93.5 ​" at bounding box center [438, 212] width 119 height 36
type input "110"
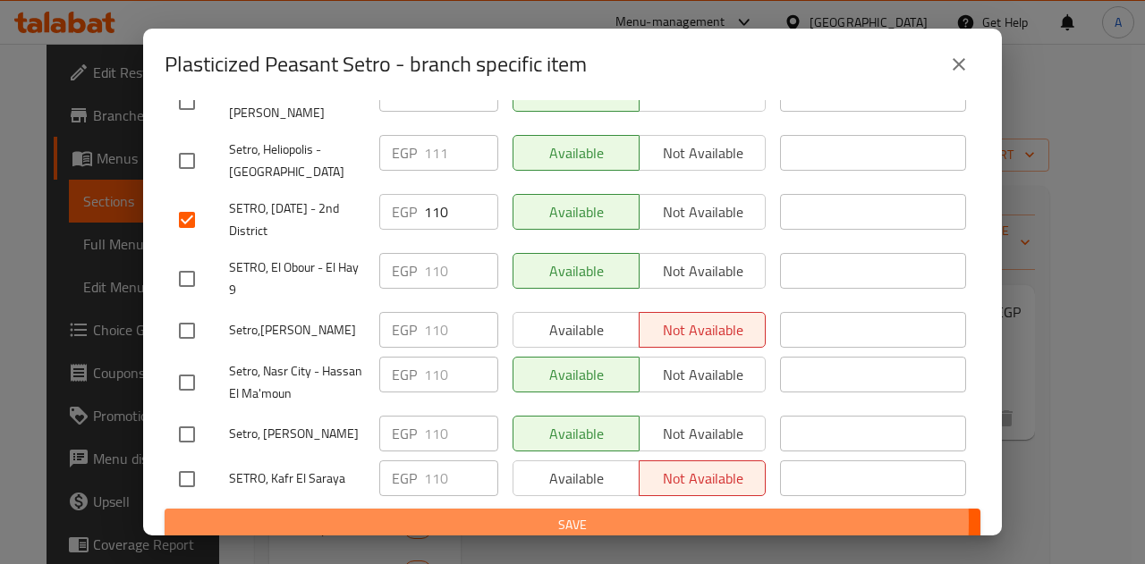
click at [544, 514] on span "Save" at bounding box center [572, 525] width 787 height 22
